Goal: Share content

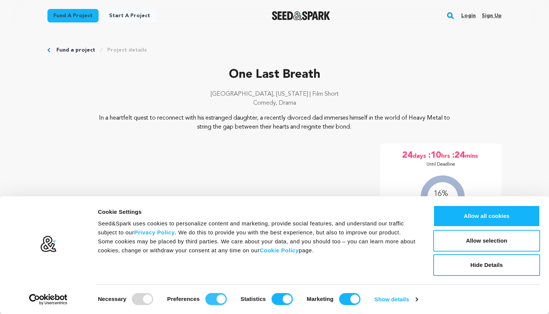
click at [207, 297] on input "Preferences" at bounding box center [216, 299] width 21 height 12
checkbox input "false"
click at [274, 298] on input "Statistics" at bounding box center [282, 299] width 21 height 12
checkbox input "false"
click at [344, 301] on input "Marketing" at bounding box center [349, 299] width 21 height 12
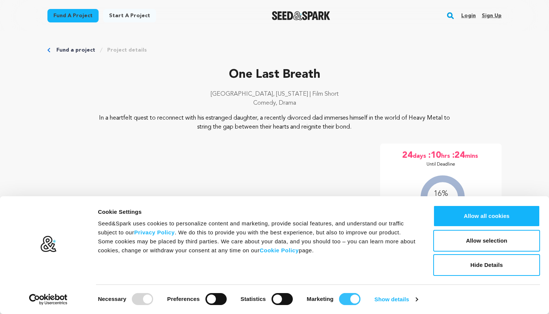
checkbox input "false"
click at [490, 262] on button "Hide Details" at bounding box center [486, 265] width 107 height 22
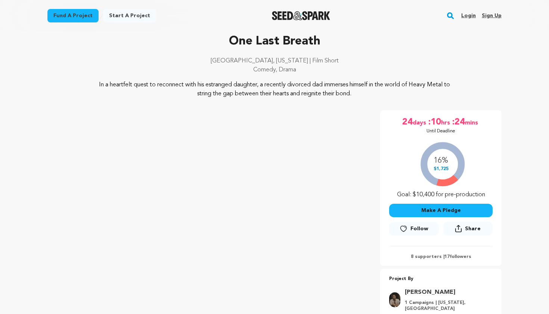
scroll to position [68, 0]
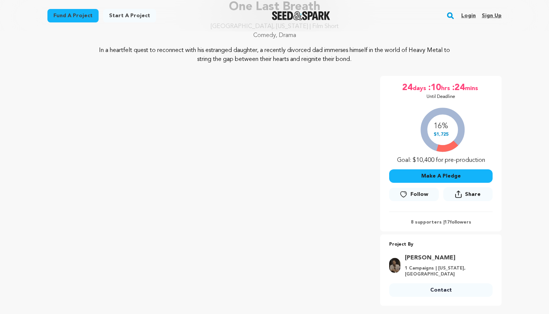
click at [472, 194] on span "Share" at bounding box center [473, 194] width 16 height 7
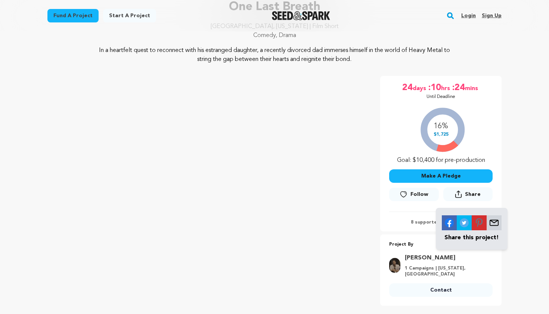
click at [442, 130] on div "16% $1,725 Goal: $10,400 for pre-production" at bounding box center [441, 134] width 104 height 62
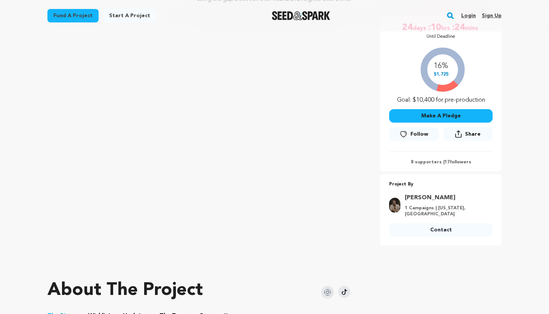
scroll to position [54, 0]
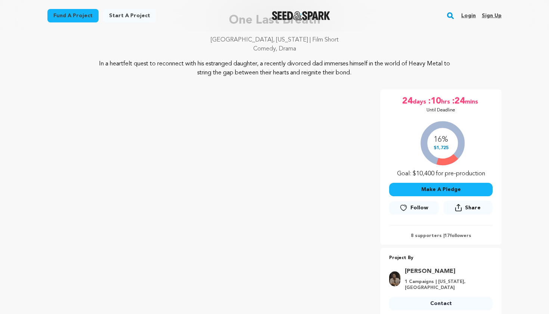
click at [471, 206] on span "Share" at bounding box center [473, 207] width 16 height 7
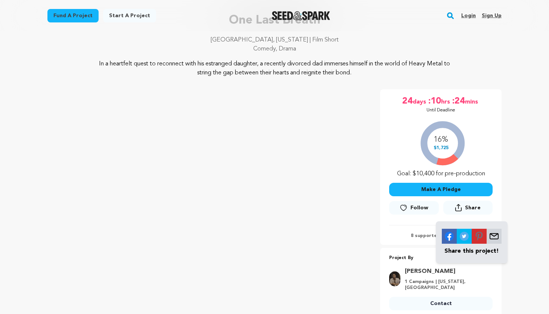
click at [450, 235] on img at bounding box center [449, 236] width 15 height 15
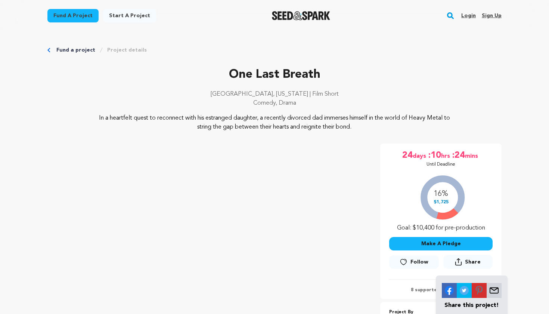
scroll to position [0, 0]
click at [464, 260] on button "Share" at bounding box center [468, 262] width 49 height 14
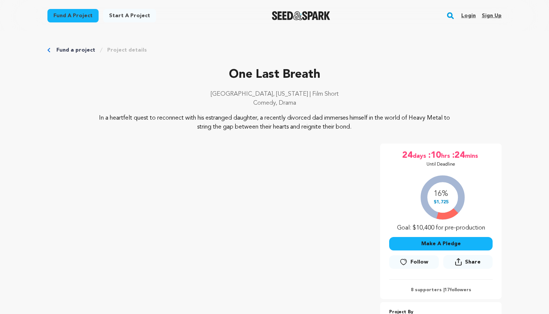
click at [463, 260] on button "Share" at bounding box center [468, 262] width 49 height 14
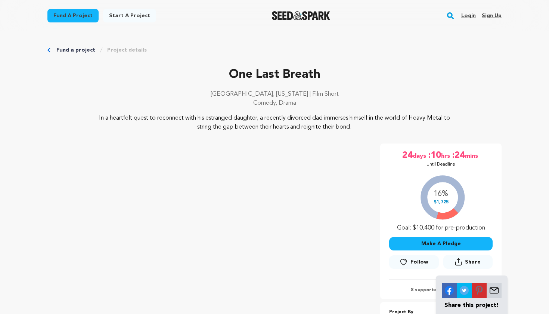
click at [451, 289] on img at bounding box center [449, 290] width 15 height 15
